Goal: Find specific page/section: Find specific page/section

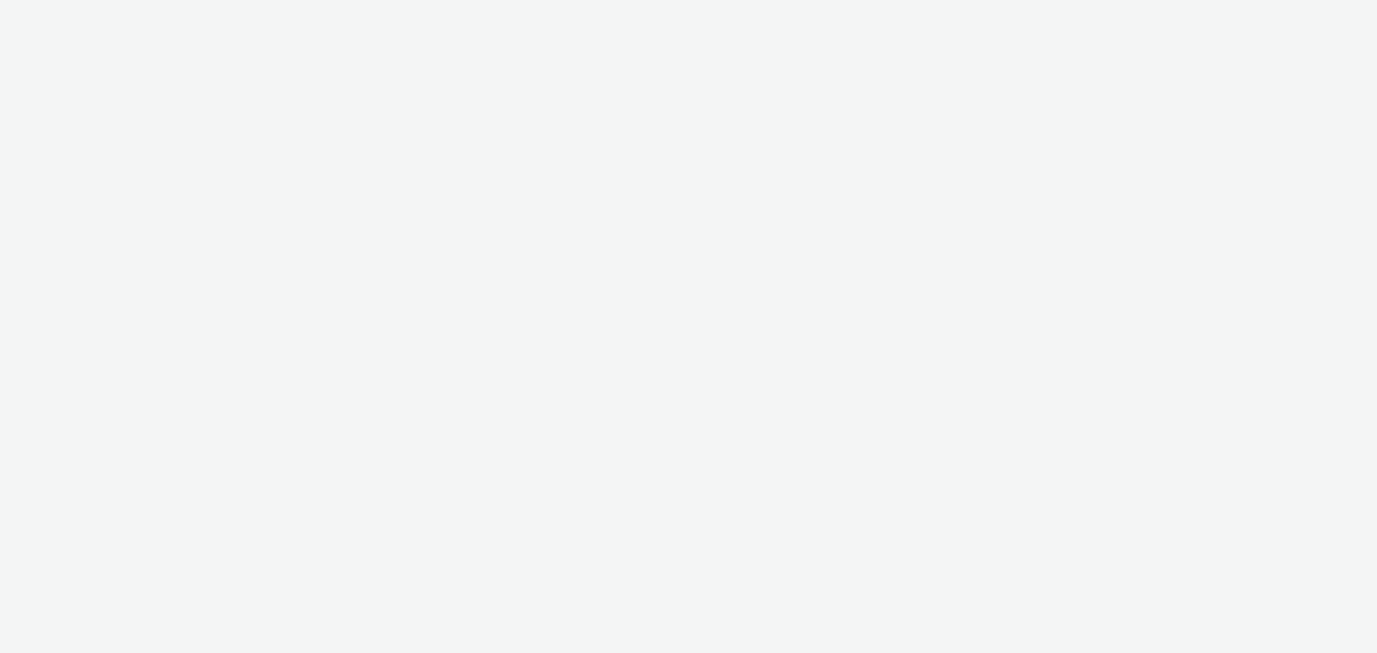
select select "d57a0b46-ef33-4938-977b-e6d07593e41f"
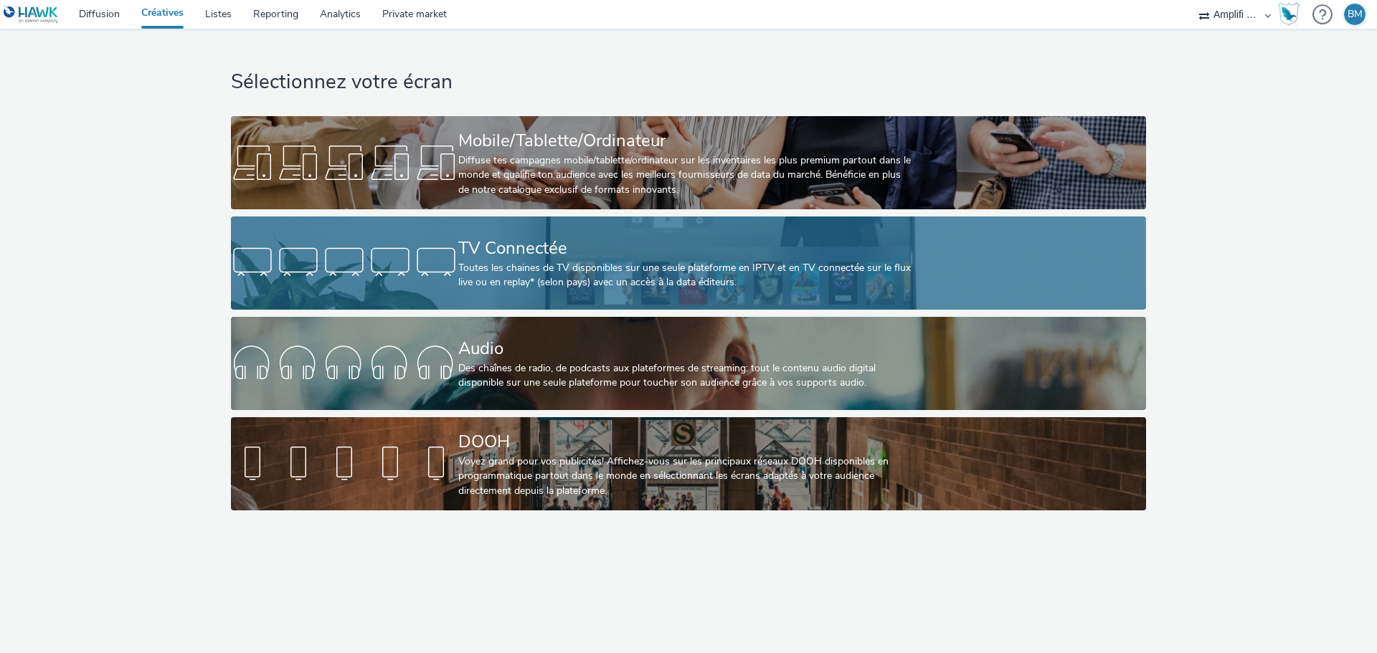
click at [520, 252] on div "TV Connectée" at bounding box center [685, 248] width 455 height 25
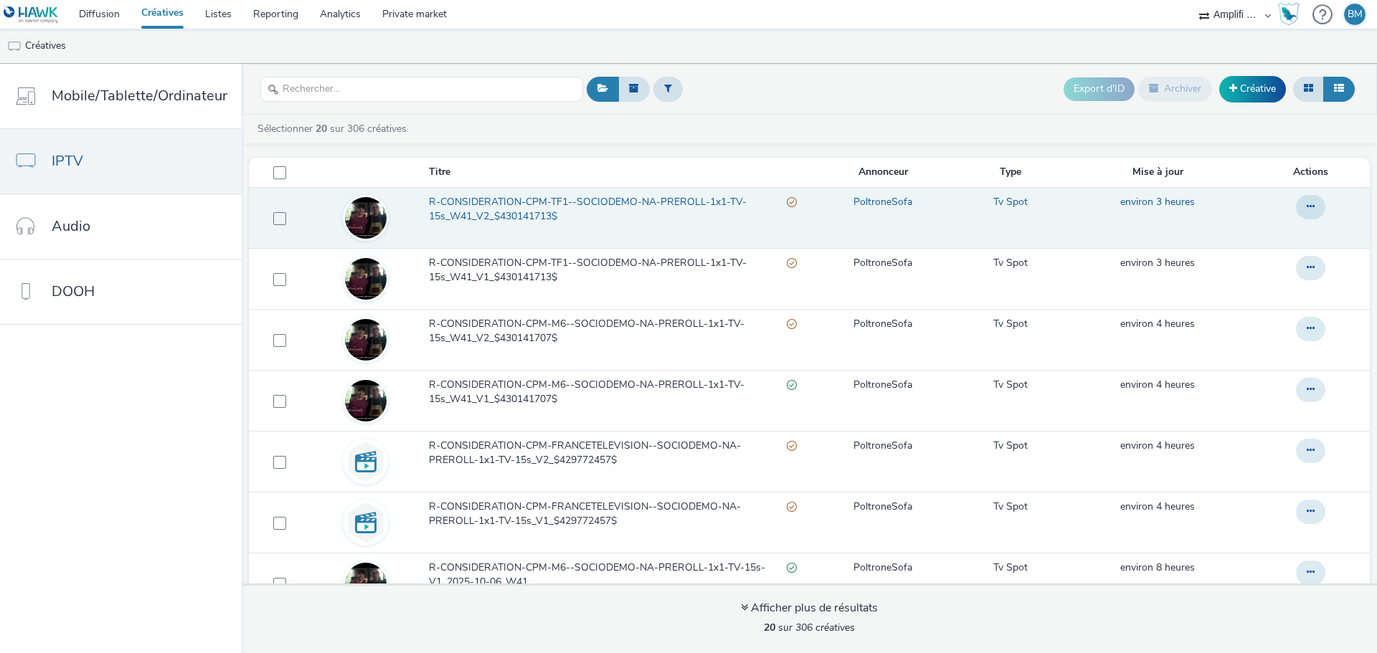
click at [571, 198] on span "R-CONSIDERATION-CPM-TF1--SOCIODEMO-NA-PREROLL-1x1-TV-15s_W41_V2_$430141713$" at bounding box center [608, 209] width 358 height 29
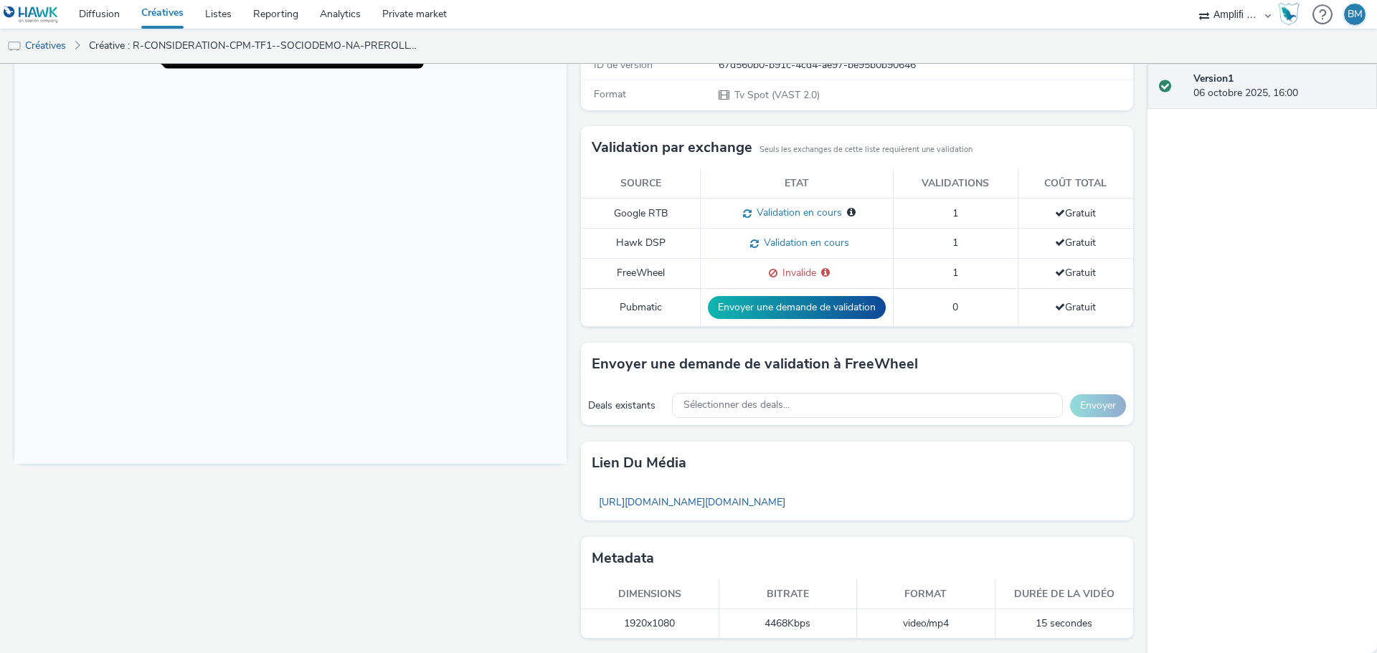
scroll to position [296, 0]
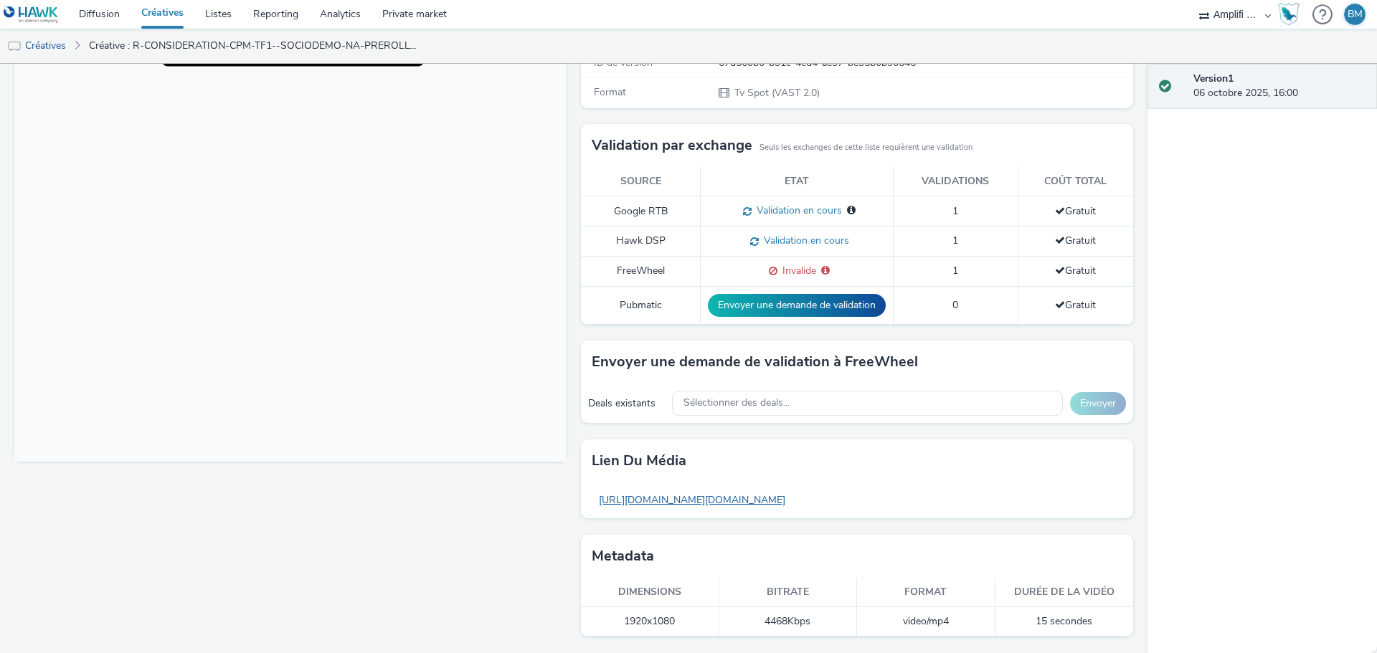
click at [792, 506] on link "[URL][DOMAIN_NAME][DOMAIN_NAME]" at bounding box center [692, 500] width 201 height 28
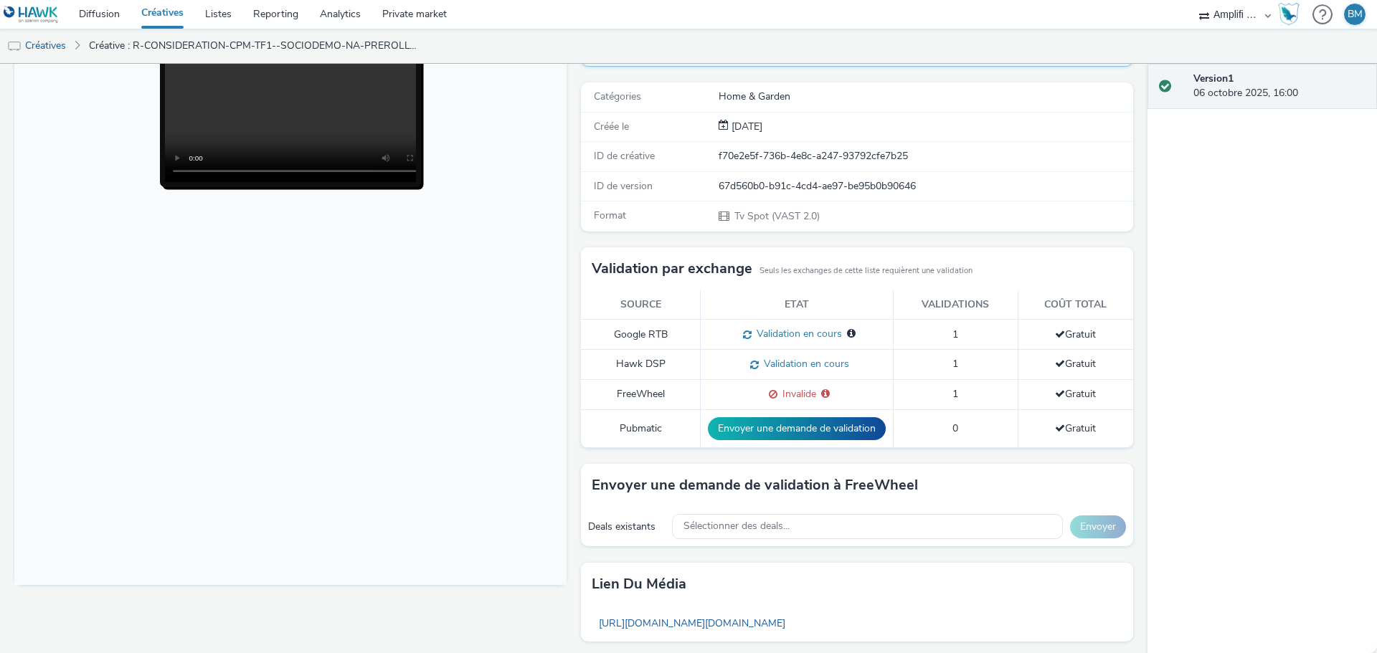
scroll to position [0, 0]
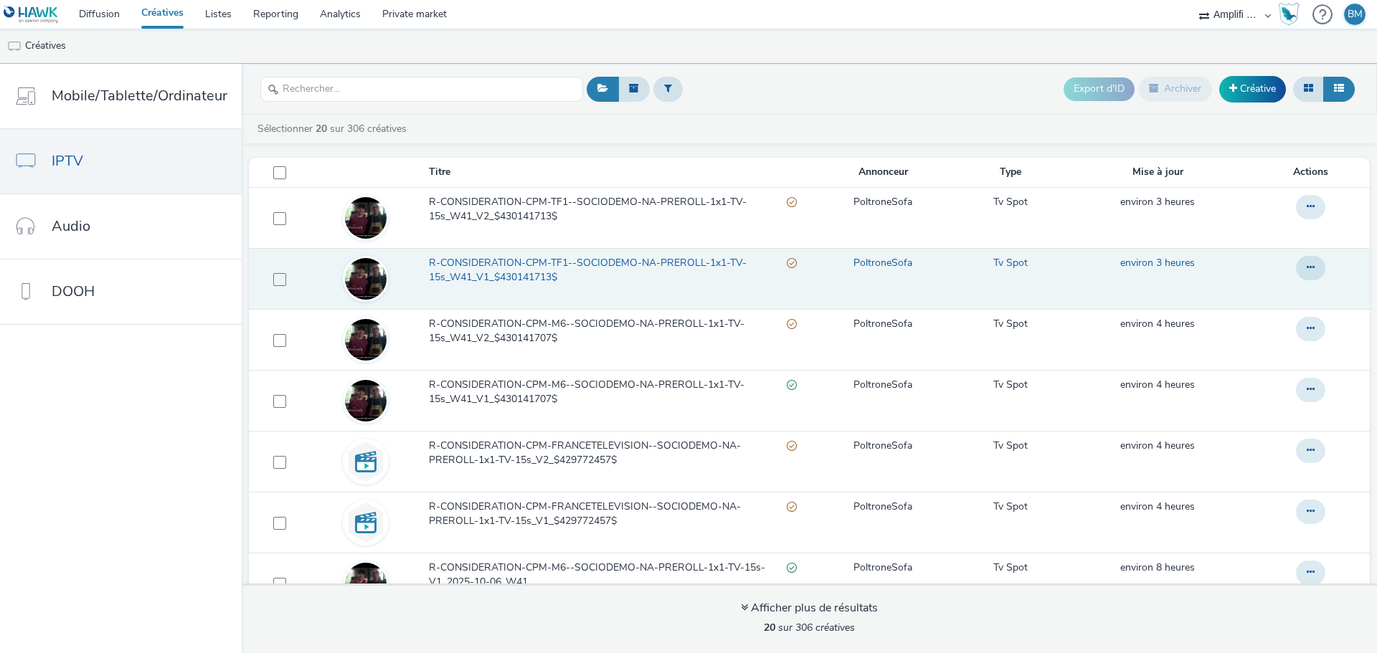
click at [637, 262] on span "R-CONSIDERATION-CPM-TF1--SOCIODEMO-NA-PREROLL-1x1-TV-15s_W41_V1_$430141713$" at bounding box center [608, 270] width 358 height 29
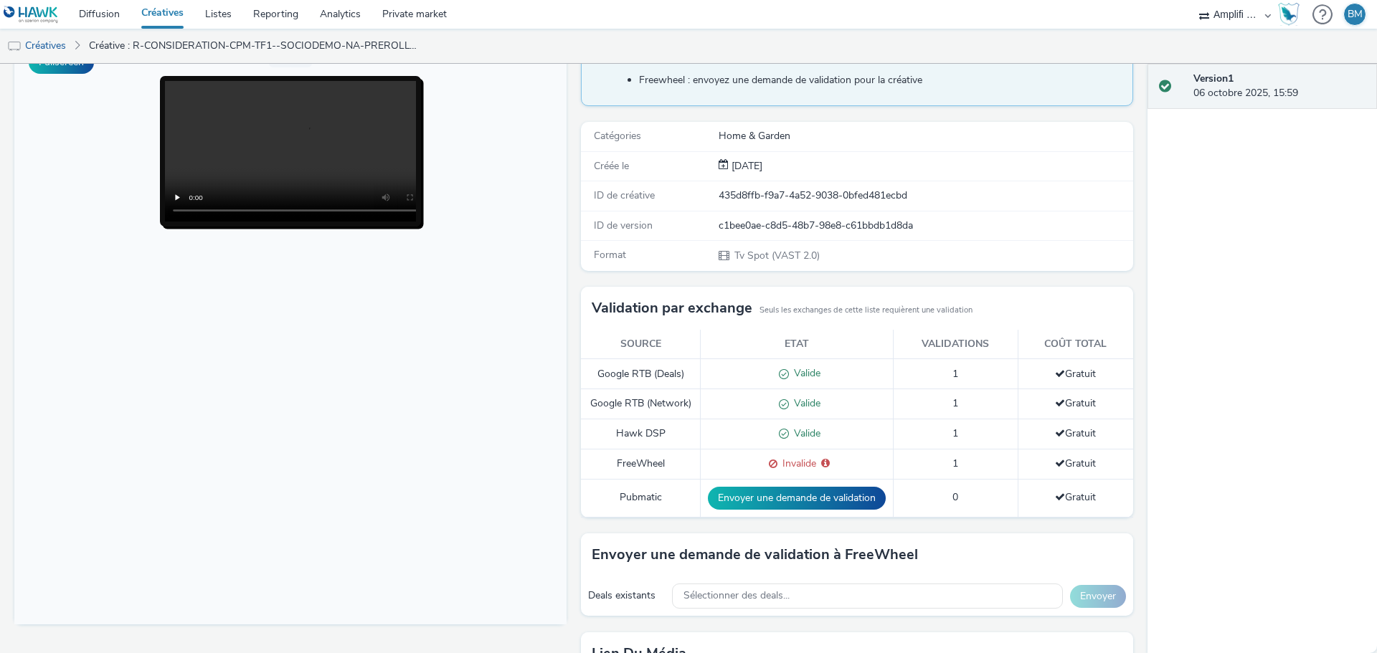
scroll to position [143, 0]
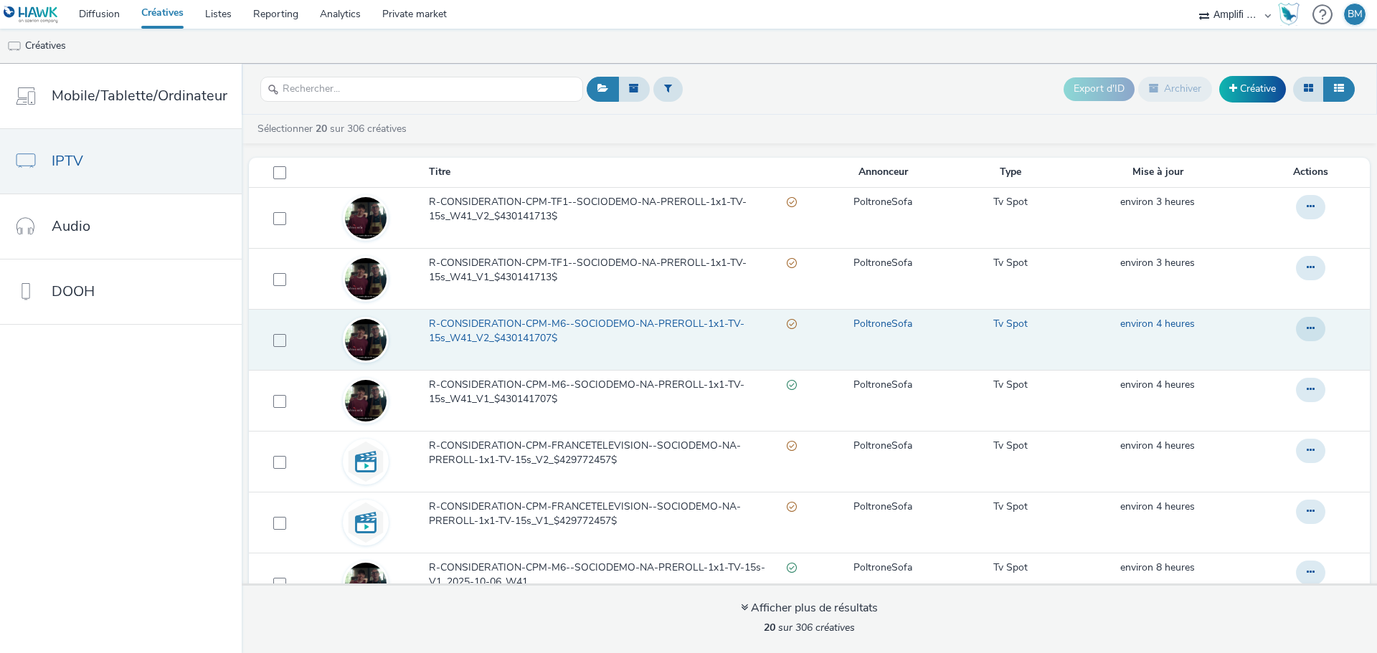
click at [524, 322] on span "R-CONSIDERATION-CPM-M6--SOCIODEMO-NA-PREROLL-1x1-TV-15s_W41_V2_$430141707$" at bounding box center [608, 331] width 358 height 29
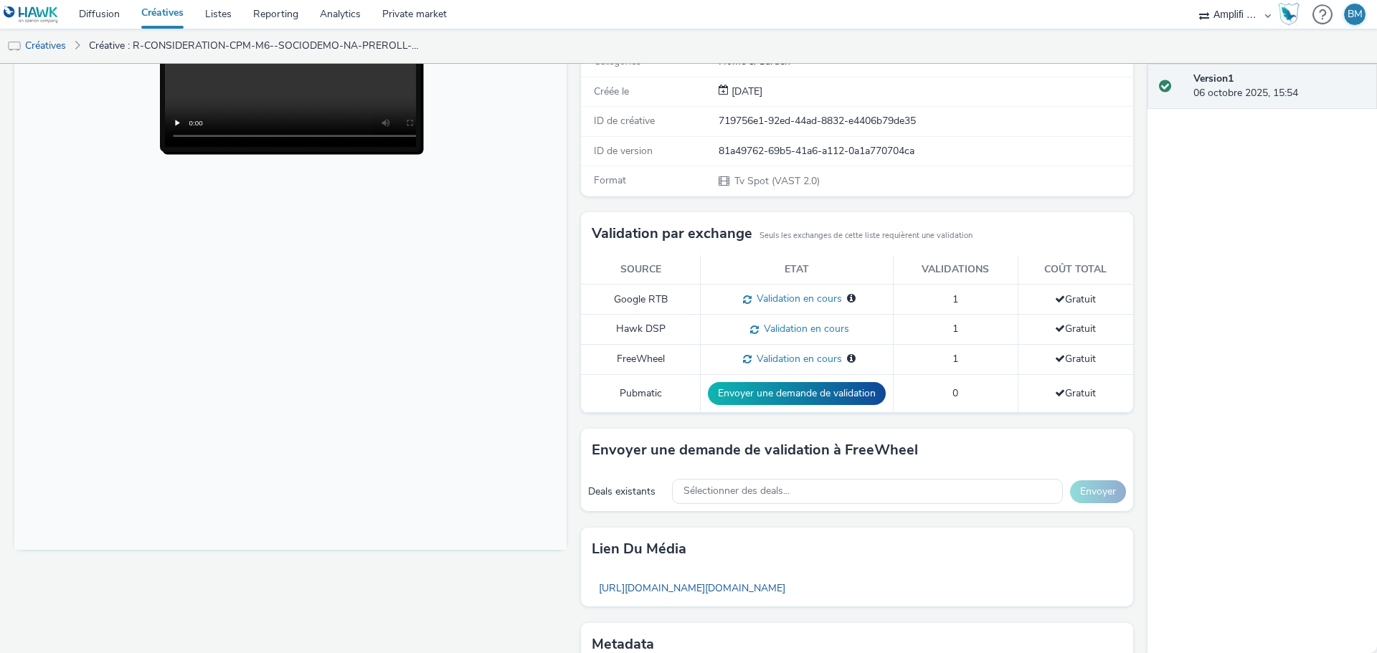
scroll to position [215, 0]
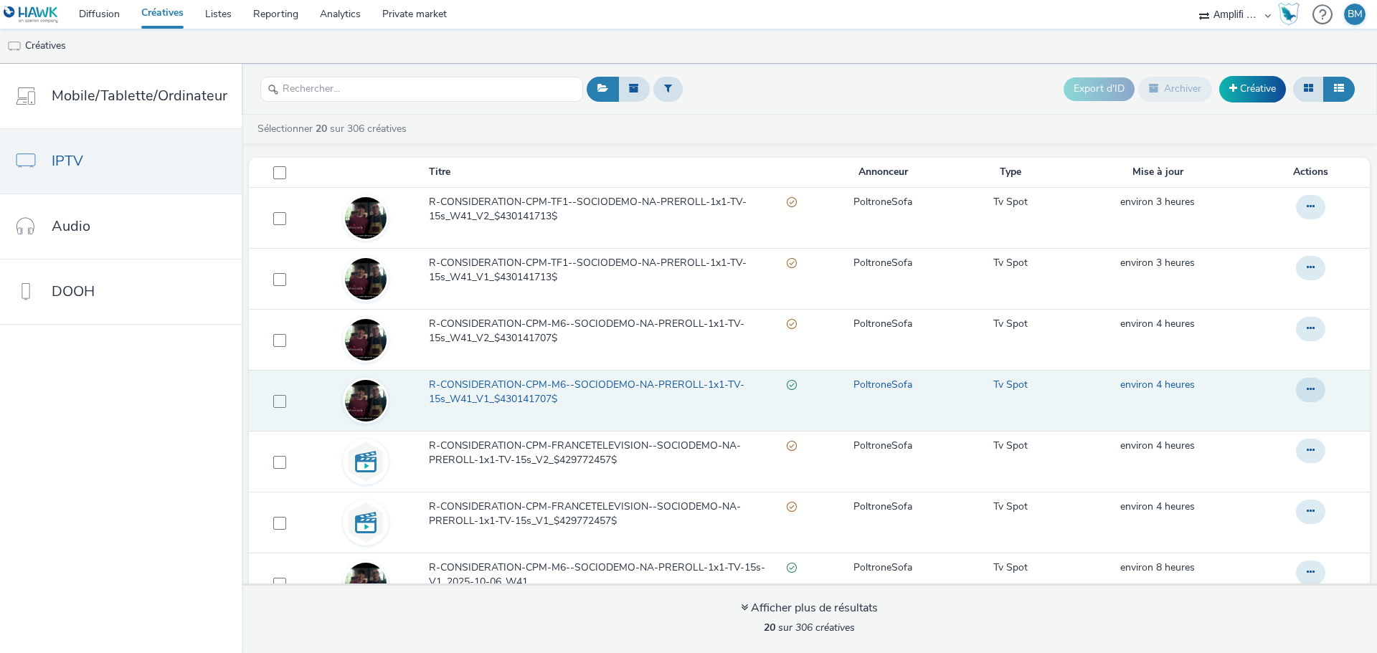
click at [524, 384] on span "R-CONSIDERATION-CPM-M6--SOCIODEMO-NA-PREROLL-1x1-TV-15s_W41_V1_$430141707$" at bounding box center [608, 392] width 358 height 29
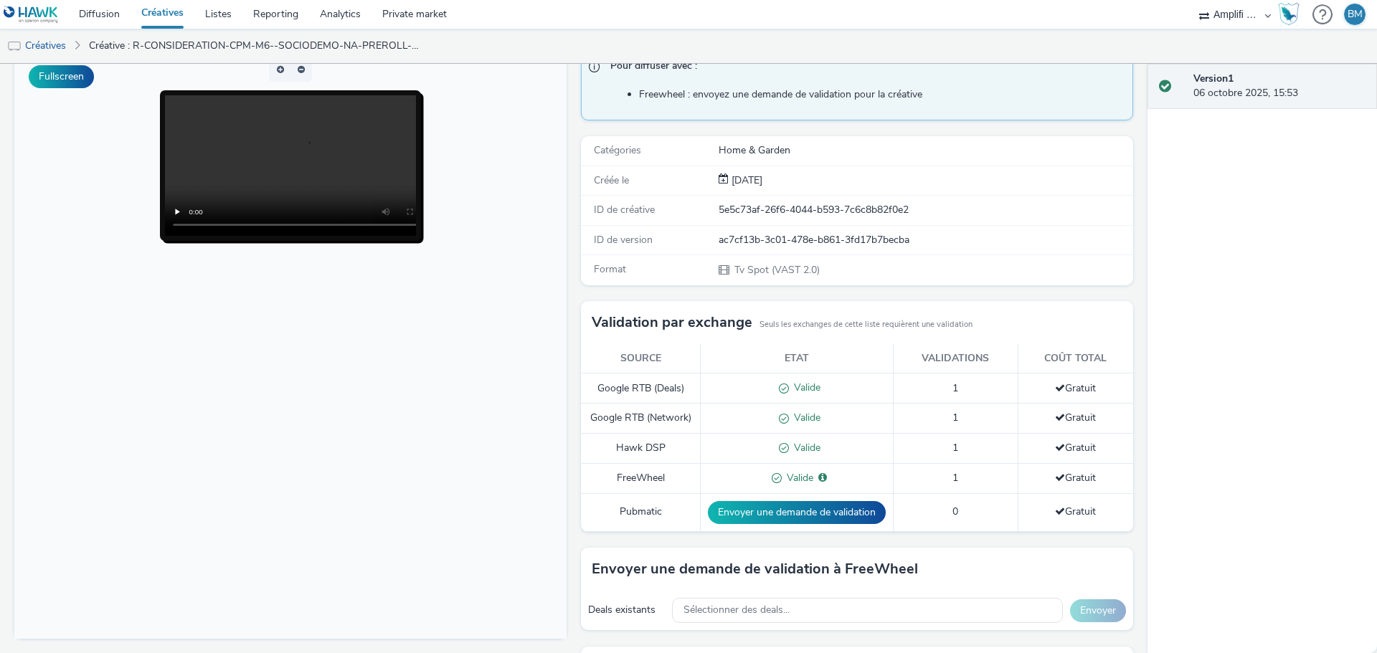
scroll to position [143, 0]
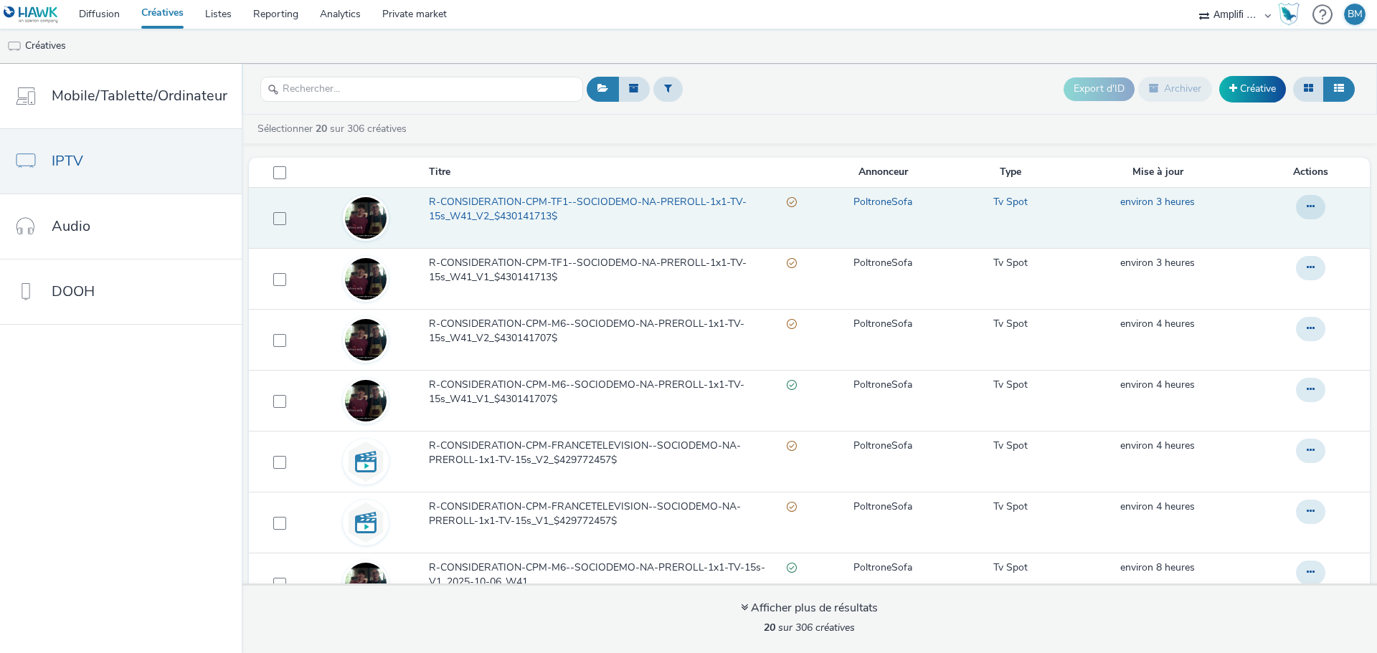
click at [639, 204] on span "R-CONSIDERATION-CPM-TF1--SOCIODEMO-NA-PREROLL-1x1-TV-15s_W41_V2_$430141713$" at bounding box center [608, 209] width 358 height 29
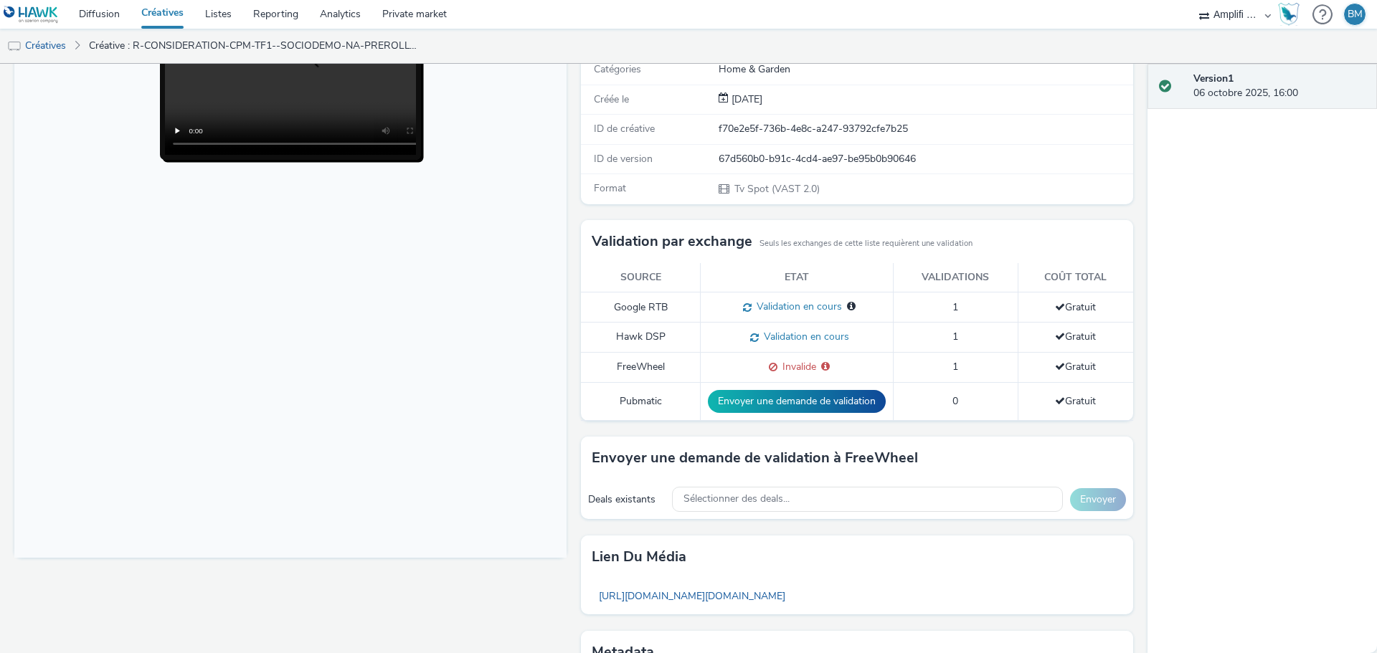
scroll to position [215, 0]
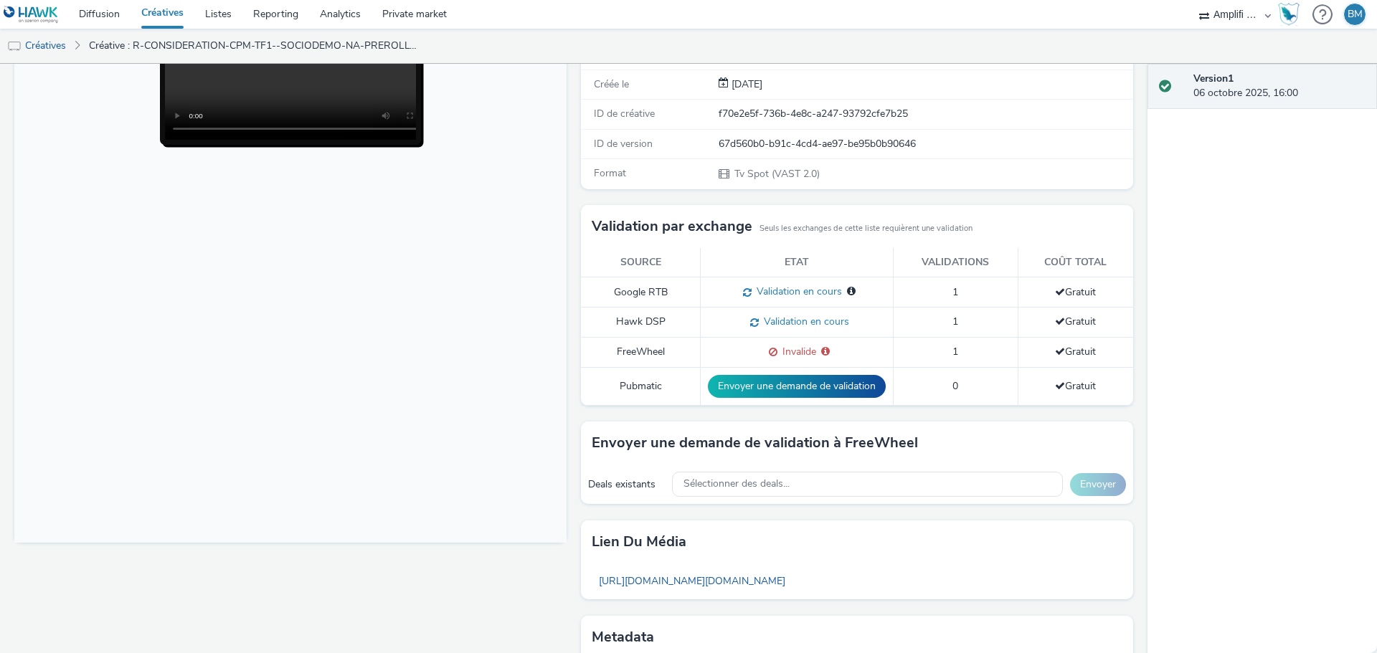
click at [167, 17] on link "Créatives" at bounding box center [163, 14] width 64 height 29
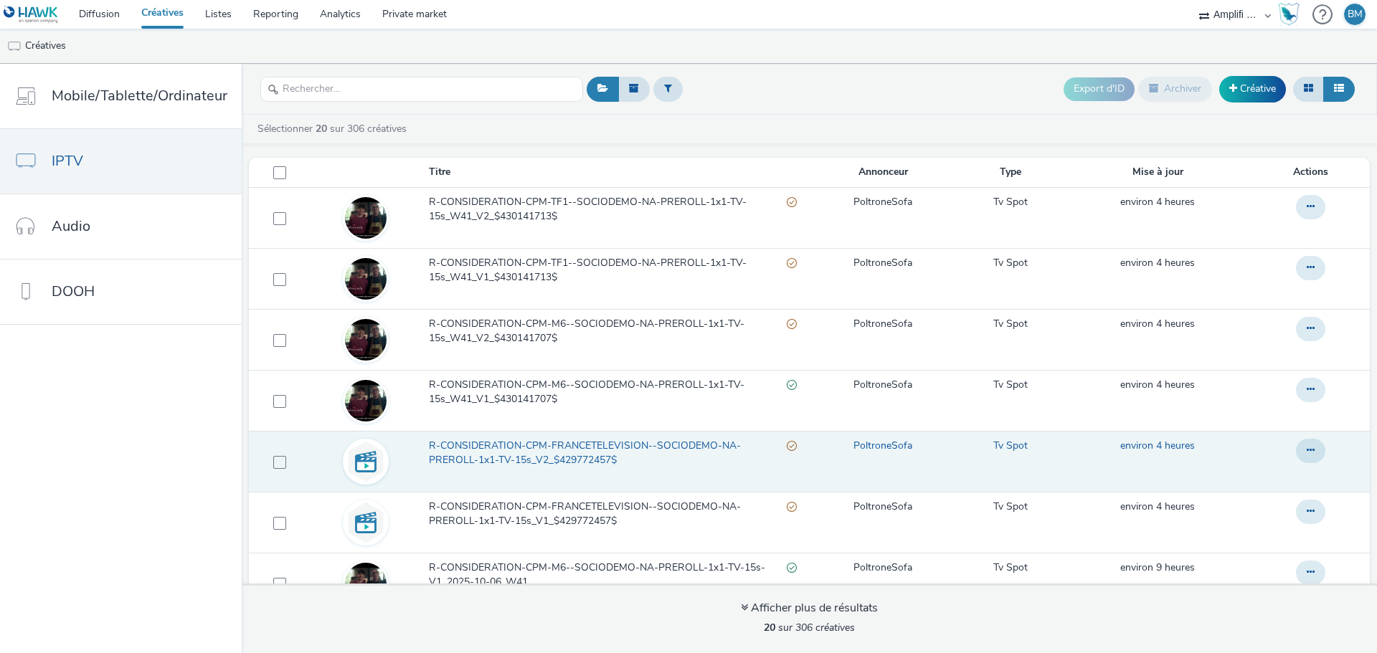
click at [593, 448] on span "R-CONSIDERATION-CPM-FRANCETELEVISION--SOCIODEMO-NA-PREROLL-1x1-TV-15s_V2_$42977…" at bounding box center [608, 453] width 358 height 29
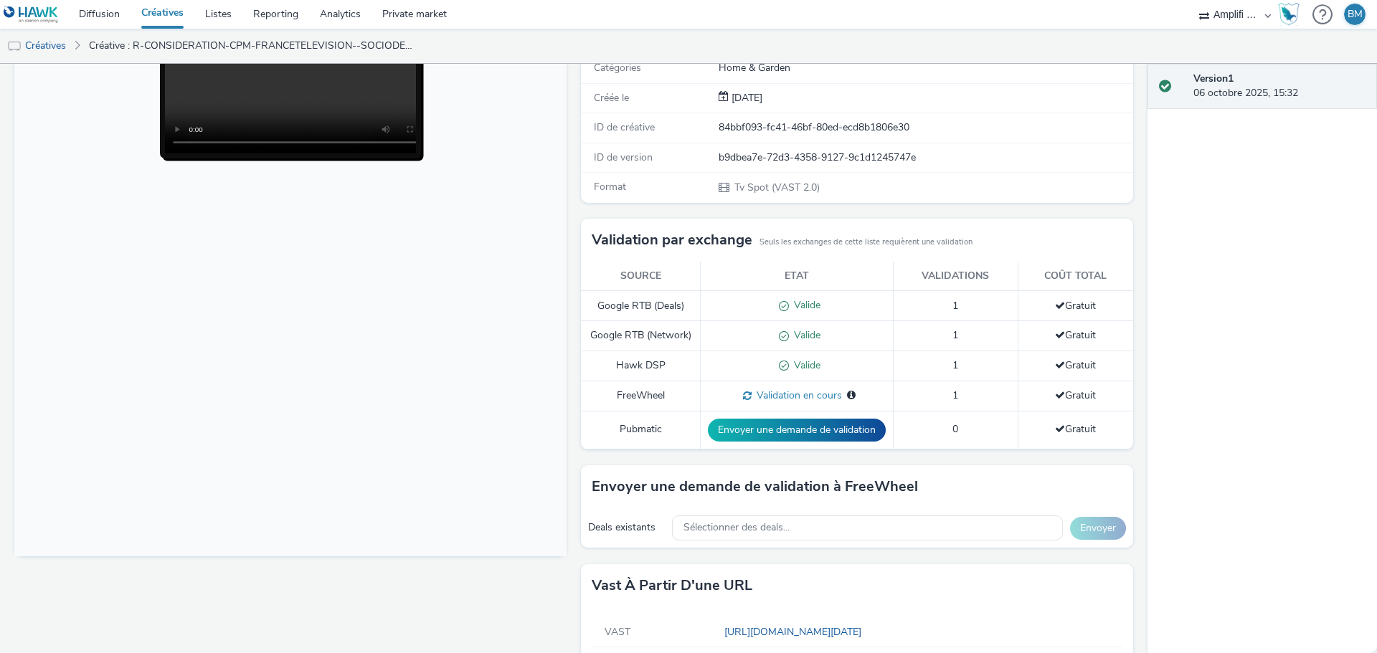
scroll to position [215, 0]
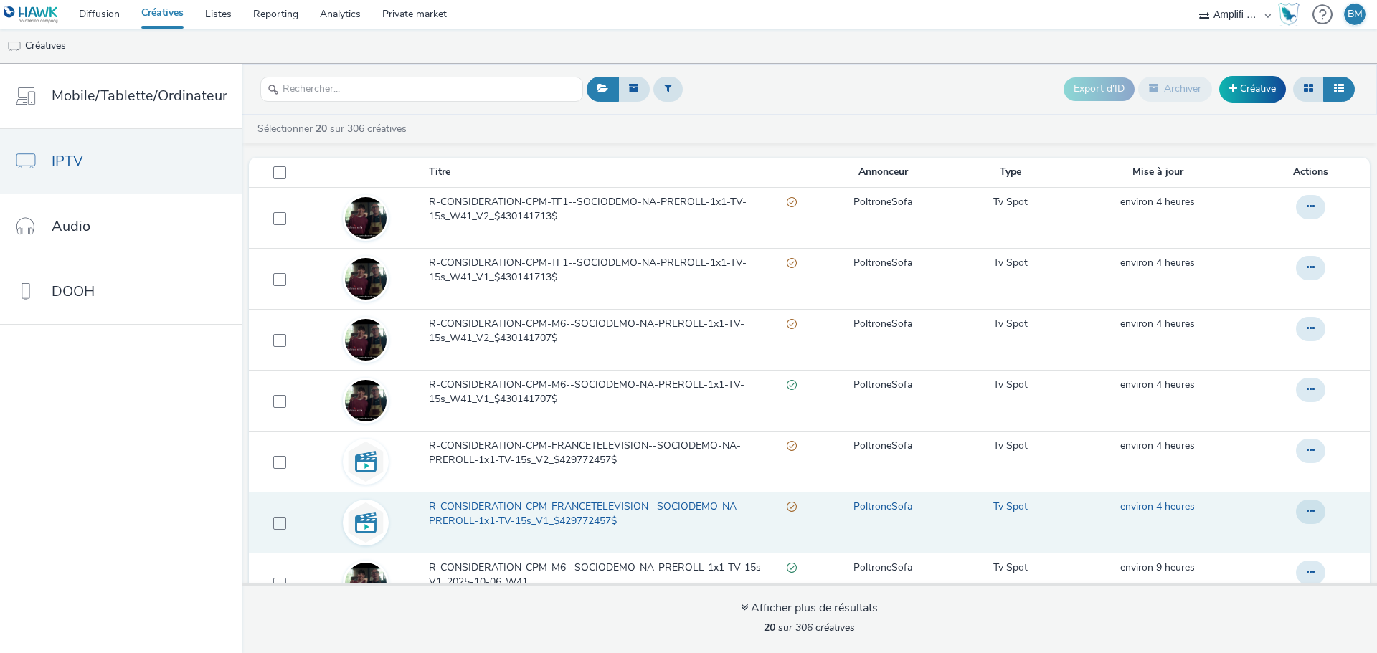
click at [547, 513] on span "R-CONSIDERATION-CPM-FRANCETELEVISION--SOCIODEMO-NA-PREROLL-1x1-TV-15s_V1_$42977…" at bounding box center [608, 514] width 358 height 29
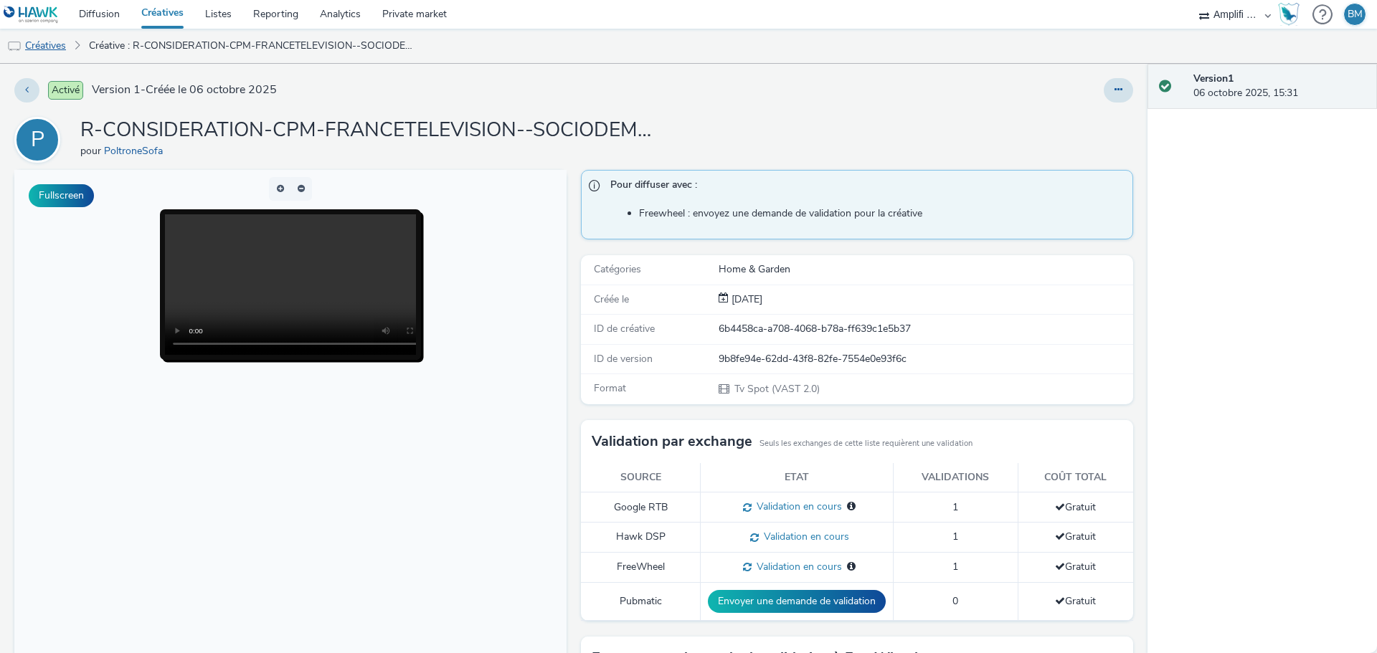
click at [51, 48] on link "Créatives" at bounding box center [36, 46] width 73 height 34
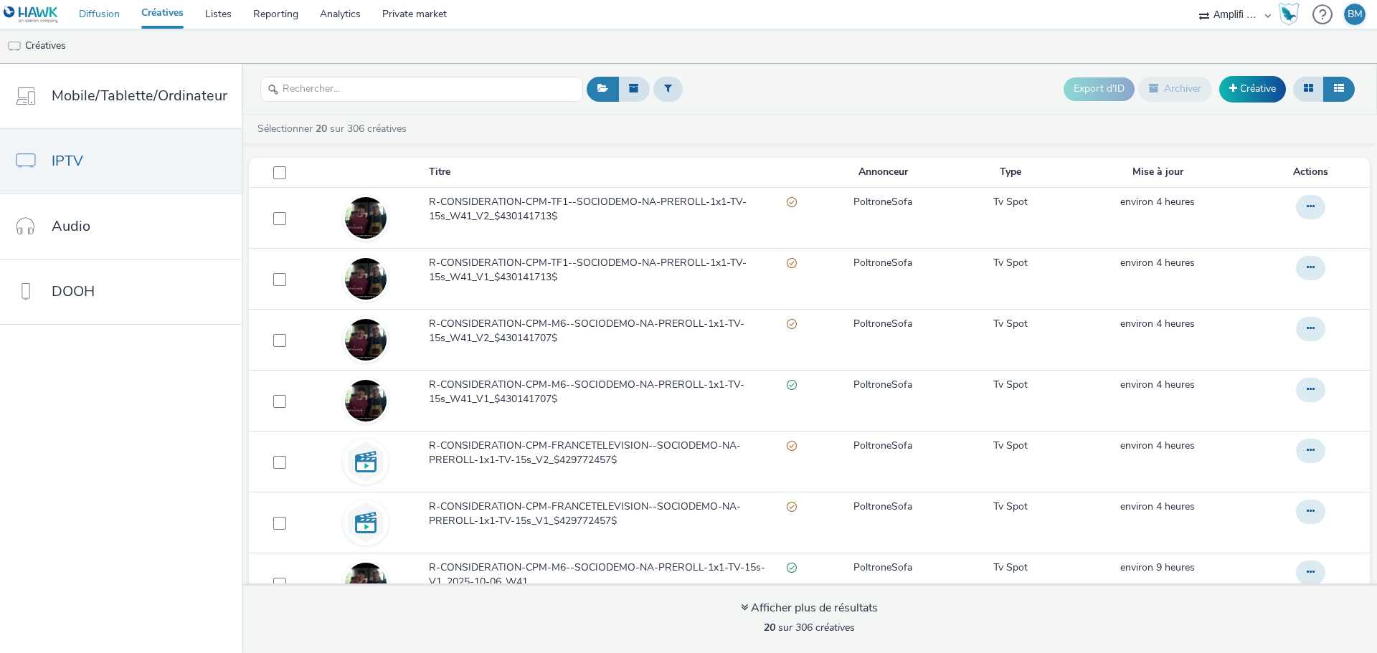
click at [99, 16] on link "Diffusion" at bounding box center [99, 14] width 62 height 29
